Goal: Information Seeking & Learning: Understand process/instructions

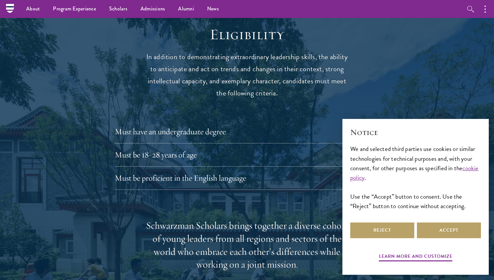
scroll to position [849, 0]
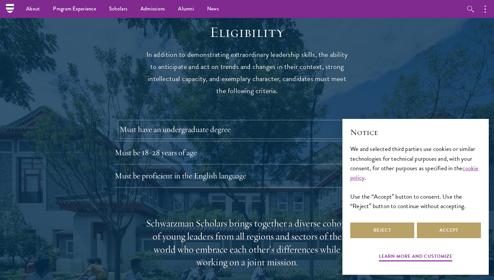
click at [173, 121] on button "Must have an undergraduate degree" at bounding box center [252, 129] width 265 height 16
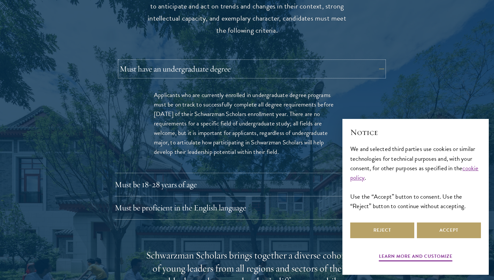
scroll to position [914, 0]
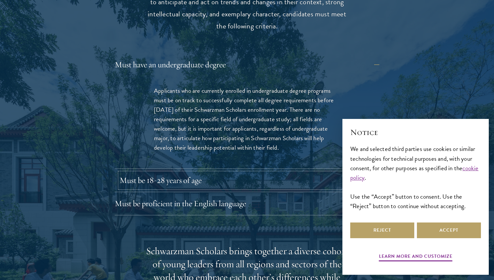
click at [162, 172] on button "Must be 18-28 years of age" at bounding box center [252, 180] width 265 height 16
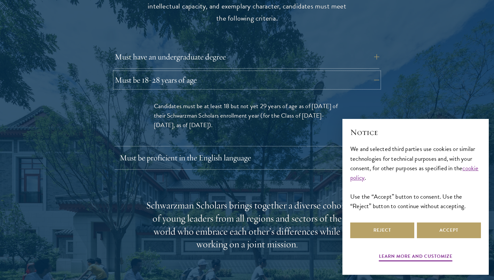
scroll to position [922, 0]
click at [164, 149] on button "Must be proficient in the English language" at bounding box center [252, 157] width 265 height 16
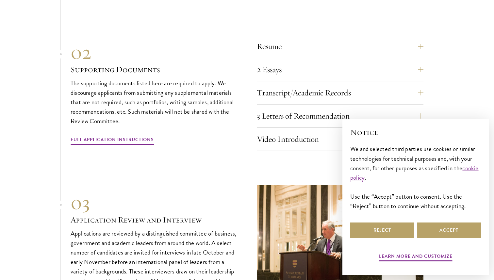
scroll to position [2238, 0]
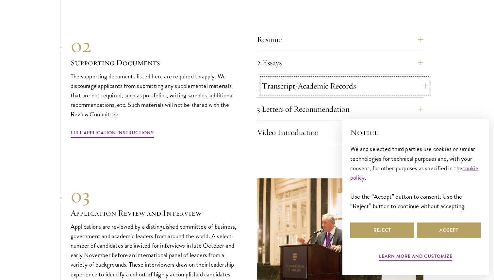
click at [283, 78] on button "Transcript/Academic Records" at bounding box center [345, 86] width 167 height 16
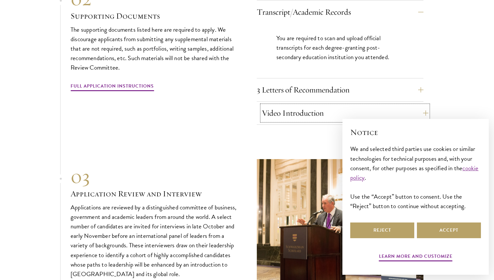
click at [283, 105] on button "Video Introduction" at bounding box center [345, 113] width 167 height 16
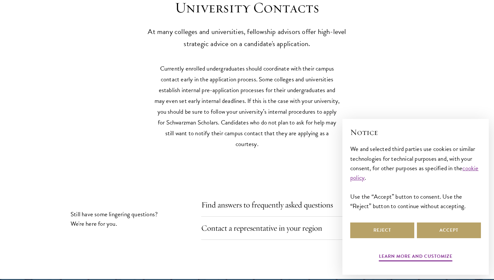
scroll to position [3009, 0]
